Goal: Navigation & Orientation: Find specific page/section

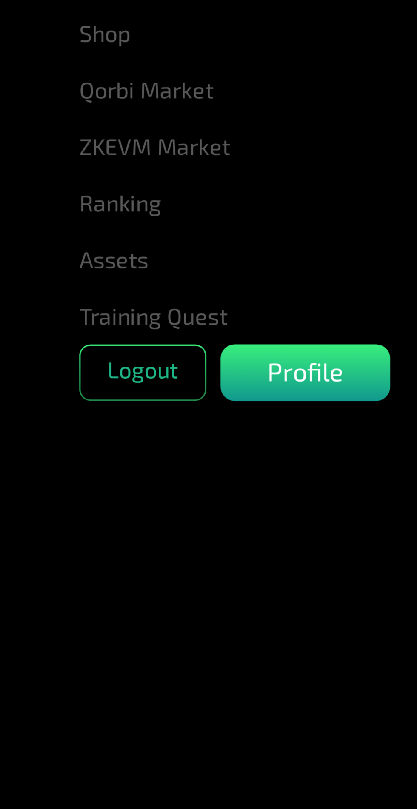
click at [66, 126] on link "Assets" at bounding box center [199, 121] width 279 height 17
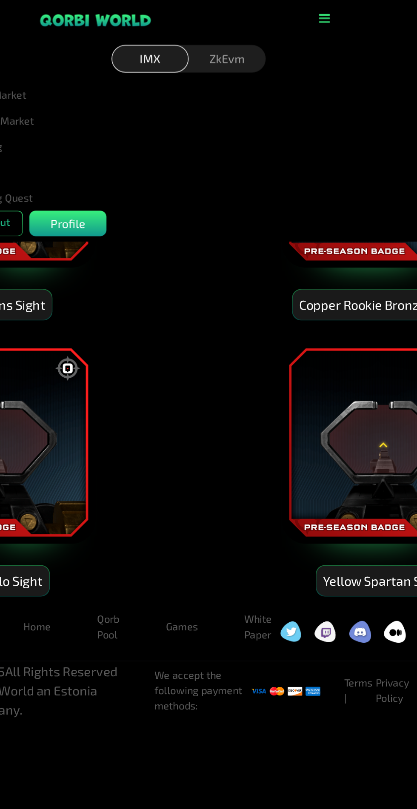
click at [231, 40] on div "ZkEvm" at bounding box center [233, 39] width 51 height 18
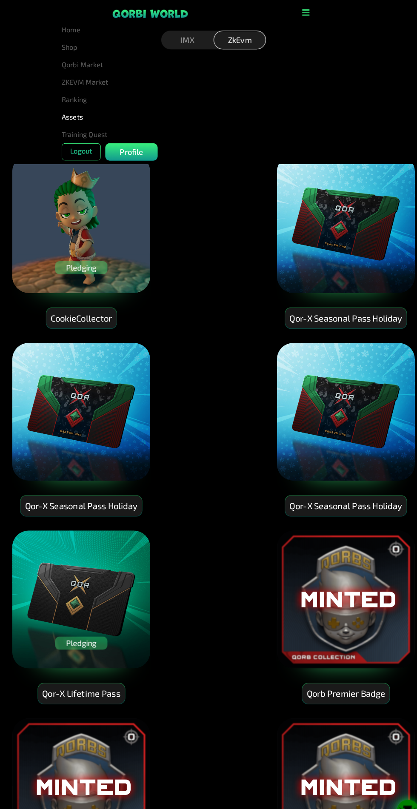
scroll to position [431, 0]
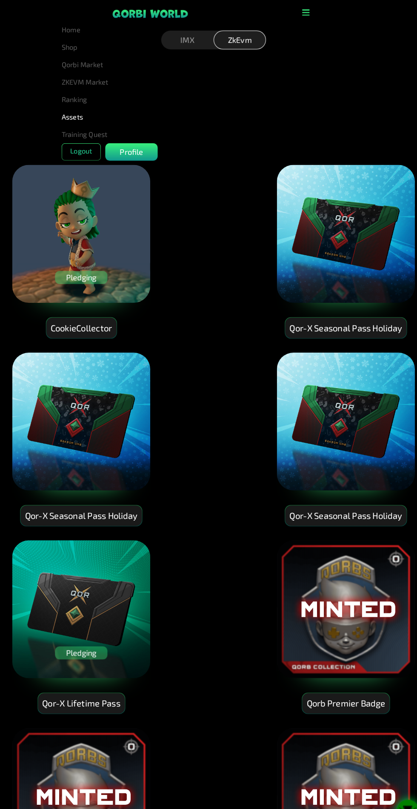
click at [72, 636] on div "Pledging" at bounding box center [79, 636] width 51 height 13
click at [77, 577] on img at bounding box center [79, 594] width 136 height 136
click at [71, 635] on div "Pledging" at bounding box center [79, 636] width 51 height 13
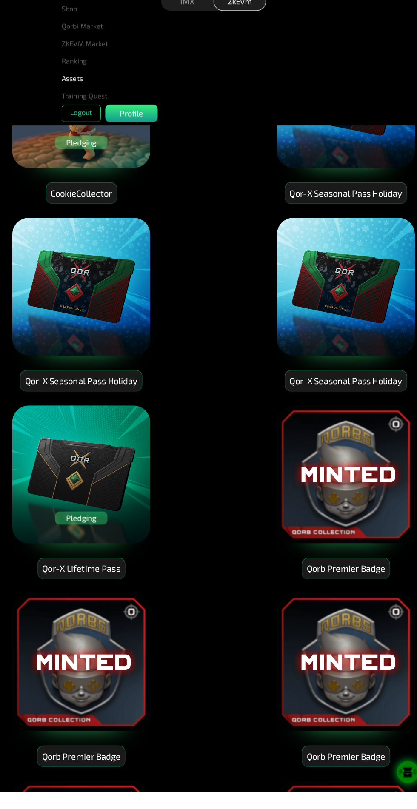
scroll to position [532, 0]
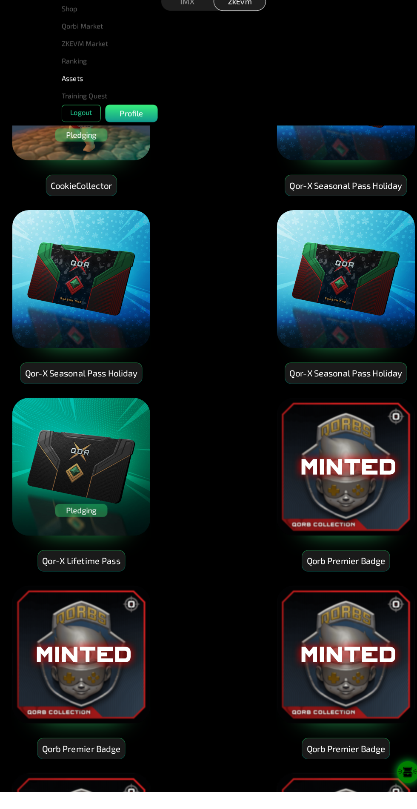
click at [68, 536] on div "Pledging" at bounding box center [79, 535] width 51 height 13
click at [82, 531] on div "Pledging" at bounding box center [79, 535] width 51 height 13
click at [87, 463] on img at bounding box center [79, 493] width 136 height 136
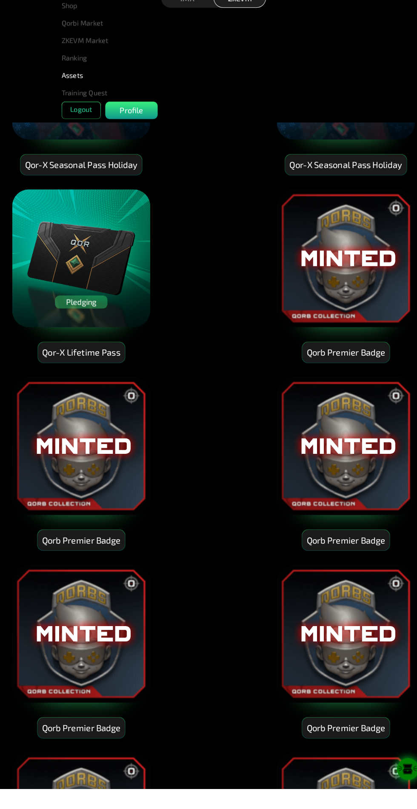
scroll to position [733, 0]
click at [70, 328] on div "Pledging" at bounding box center [79, 334] width 51 height 13
click at [87, 328] on div "Pledging" at bounding box center [79, 334] width 51 height 13
click at [79, 328] on div "Pledging" at bounding box center [79, 334] width 51 height 13
click at [72, 272] on img at bounding box center [79, 292] width 136 height 136
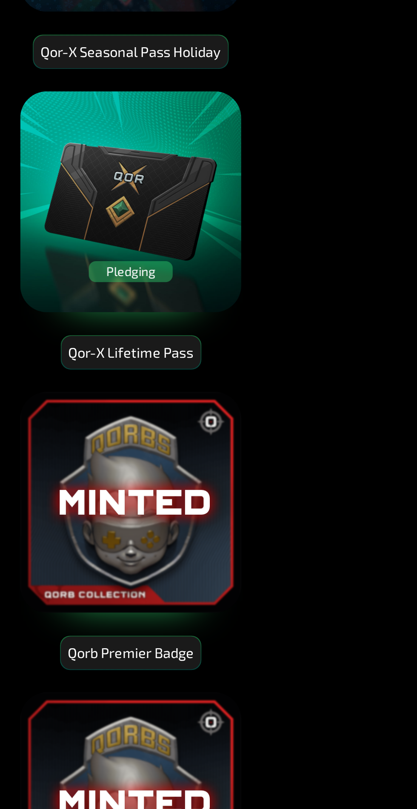
click at [70, 335] on div "Pledging" at bounding box center [79, 334] width 51 height 13
click at [61, 285] on img at bounding box center [79, 292] width 136 height 136
click at [74, 374] on div "Qor-X Lifetime Pass" at bounding box center [79, 384] width 85 height 20
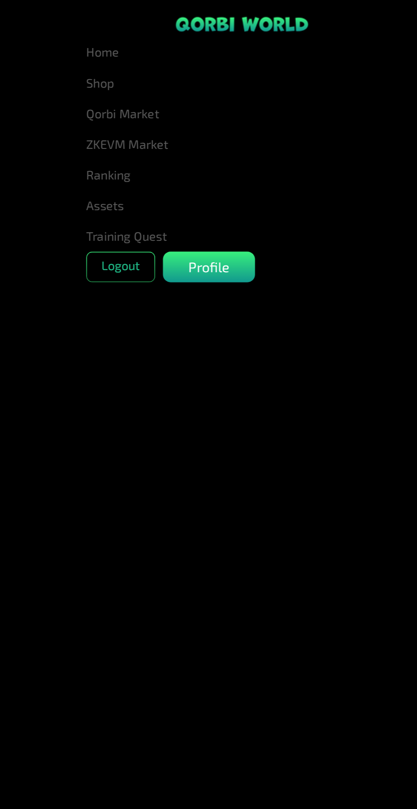
click at [125, 148] on p "Profile" at bounding box center [128, 148] width 23 height 11
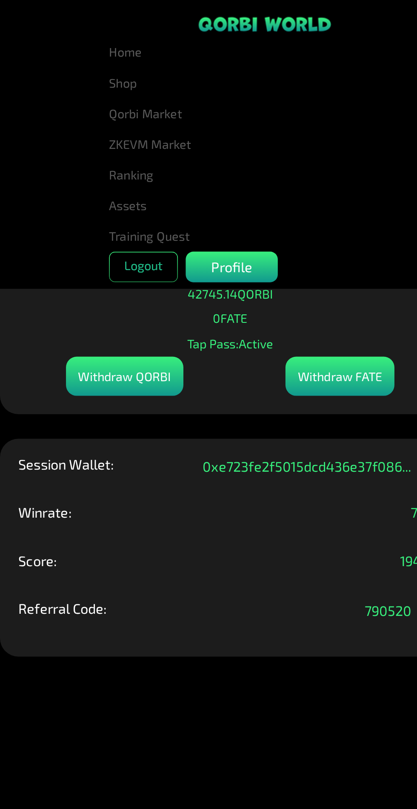
click at [68, 114] on link "Assets" at bounding box center [199, 113] width 279 height 17
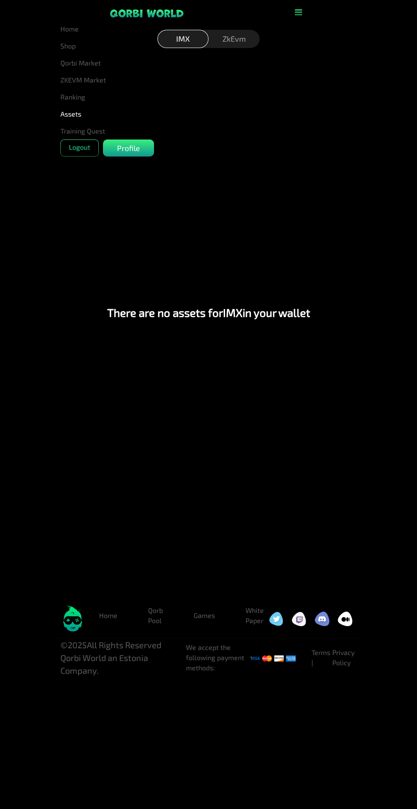
click at [229, 43] on div "ZkEvm" at bounding box center [233, 39] width 51 height 18
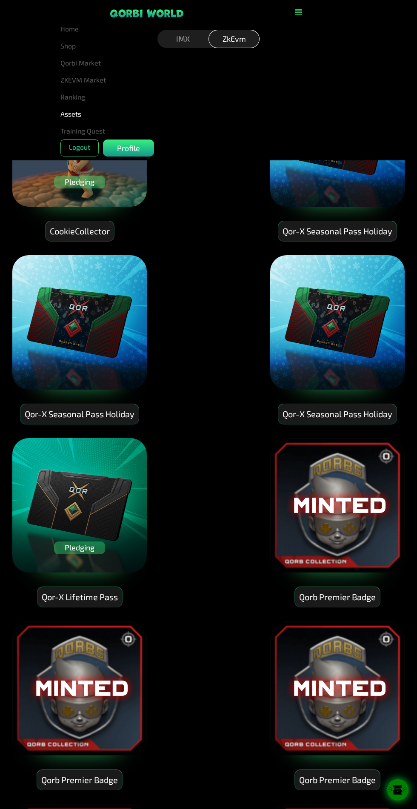
scroll to position [527, 0]
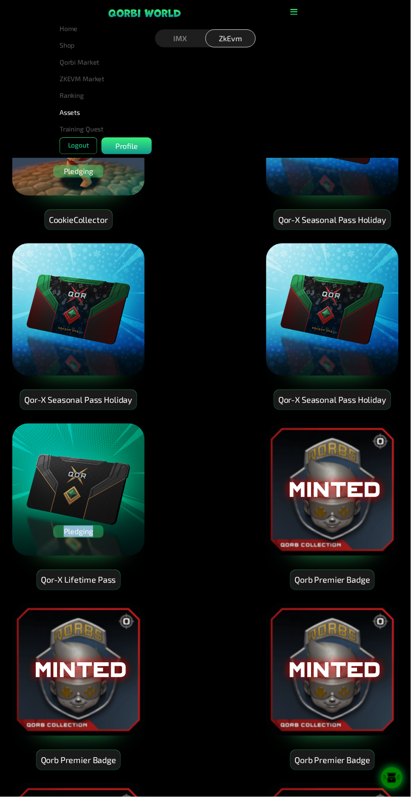
click at [71, 458] on img at bounding box center [79, 497] width 136 height 136
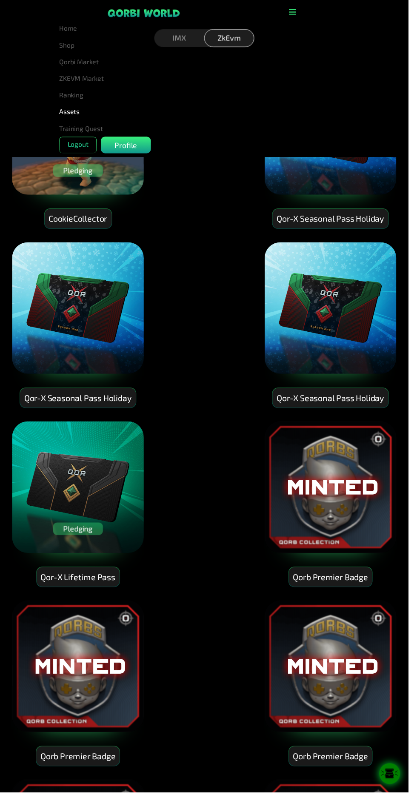
click at [72, 582] on div "Qor-X Lifetime Pass" at bounding box center [79, 589] width 85 height 20
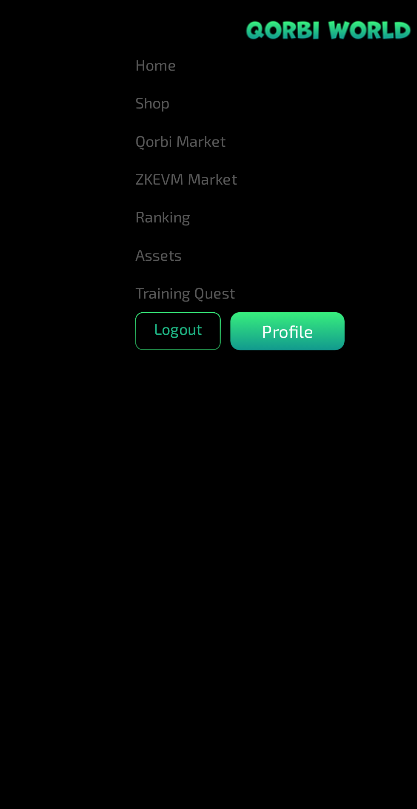
click at [68, 82] on link "ZKEVM Market" at bounding box center [199, 79] width 279 height 17
click at [135, 147] on p "Profile" at bounding box center [128, 148] width 23 height 11
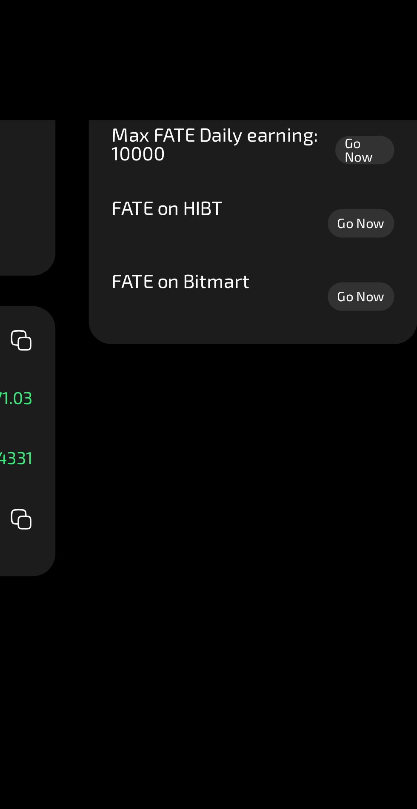
click at [396, 213] on link "Go Now" at bounding box center [392, 206] width 30 height 13
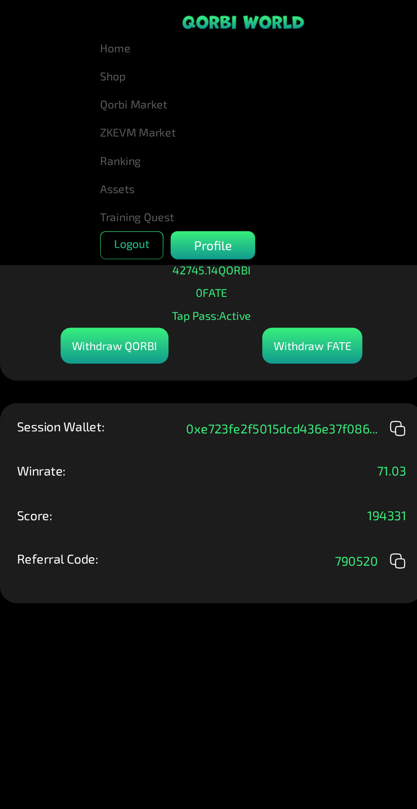
click at [68, 46] on link "Shop" at bounding box center [199, 45] width 279 height 17
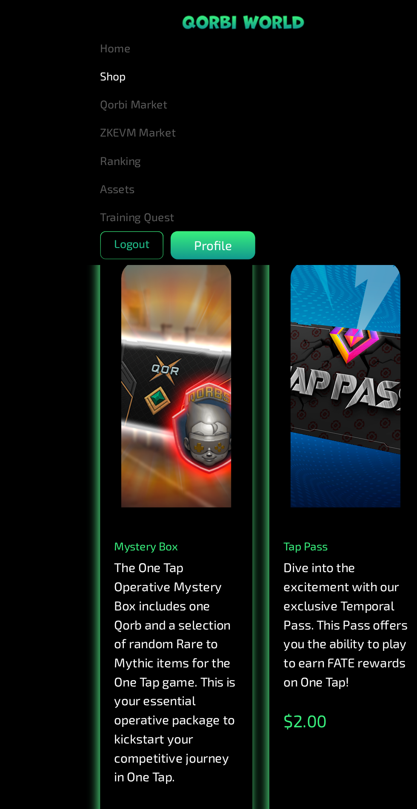
click at [65, 30] on link "Home" at bounding box center [199, 28] width 279 height 17
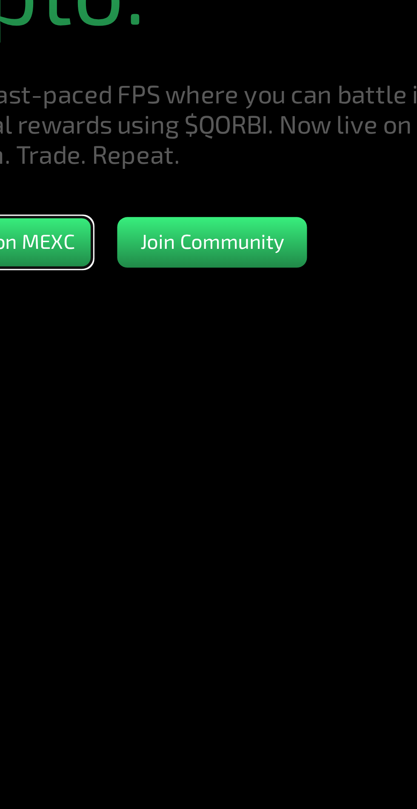
click at [232, 496] on button "$QORBI on MEXC" at bounding box center [209, 487] width 64 height 17
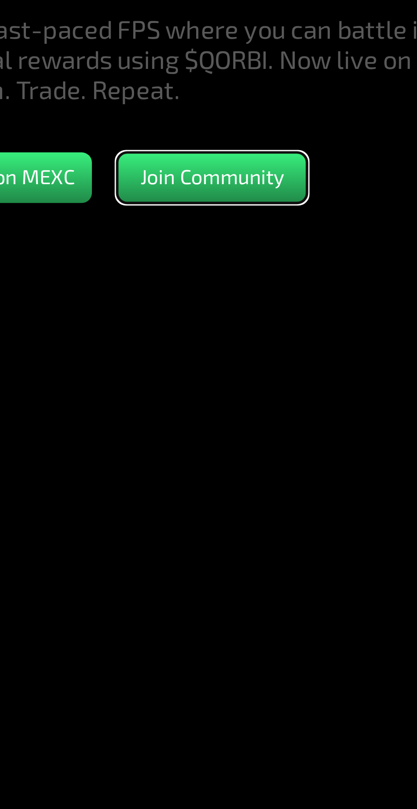
click at [277, 496] on button "Join Community" at bounding box center [281, 487] width 64 height 17
